Goal: Task Accomplishment & Management: Use online tool/utility

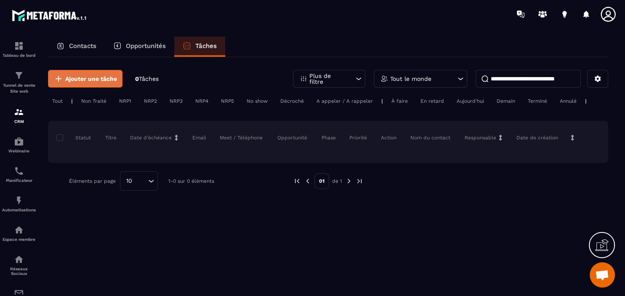
click at [80, 79] on span "Ajouter une tâche" at bounding box center [91, 79] width 52 height 8
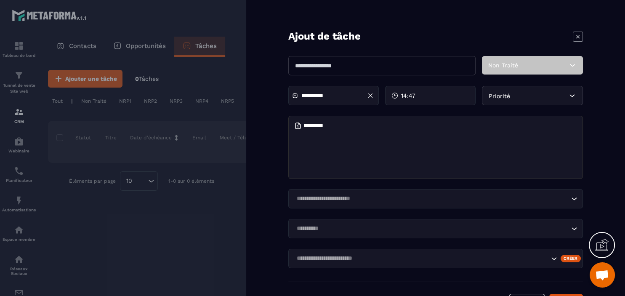
click at [577, 34] on icon at bounding box center [578, 37] width 10 height 10
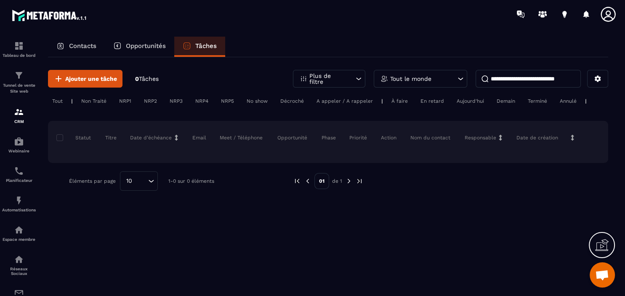
click at [131, 47] on p "Opportunités" at bounding box center [146, 46] width 40 height 8
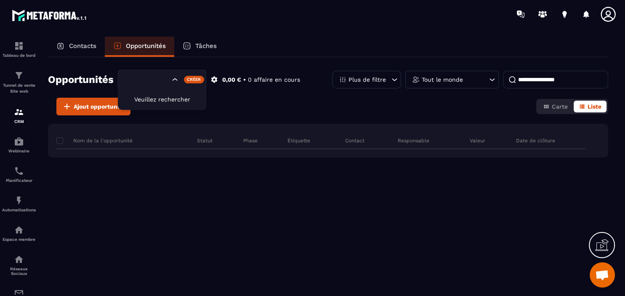
click at [176, 78] on icon "Search for option" at bounding box center [175, 79] width 8 height 8
click at [187, 77] on div "Créer" at bounding box center [194, 80] width 21 height 8
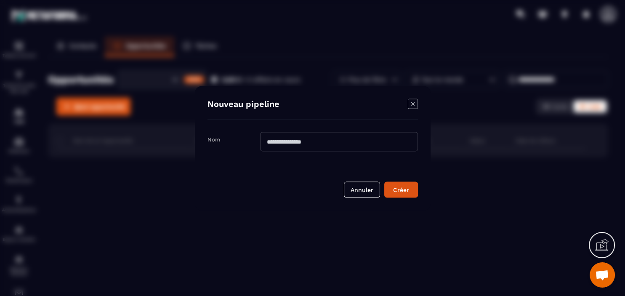
click at [276, 144] on input "Modal window" at bounding box center [339, 141] width 158 height 19
click at [599, 243] on icon at bounding box center [602, 244] width 13 height 13
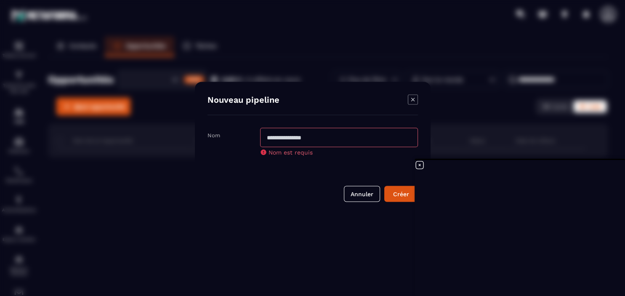
click at [297, 137] on input "Modal window" at bounding box center [339, 137] width 158 height 19
type input "**********"
click at [395, 196] on button "Créer" at bounding box center [402, 194] width 34 height 16
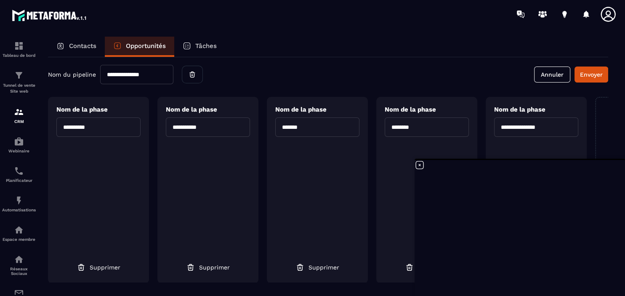
scroll to position [2, 0]
click at [410, 266] on icon "button" at bounding box center [410, 267] width 8 height 8
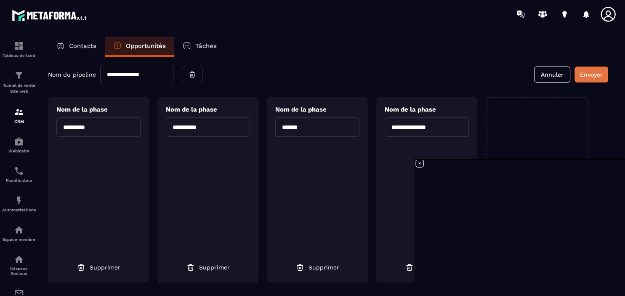
click at [589, 75] on button "Envoyer" at bounding box center [592, 75] width 34 height 16
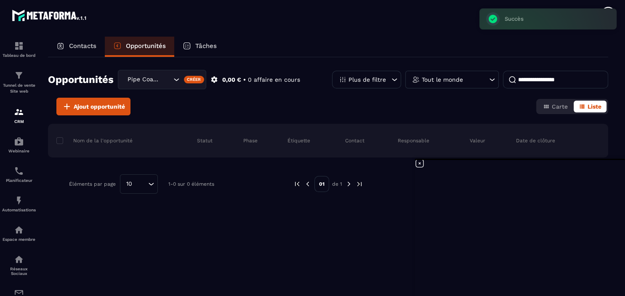
scroll to position [0, 0]
